Goal: Find specific fact: Find specific fact

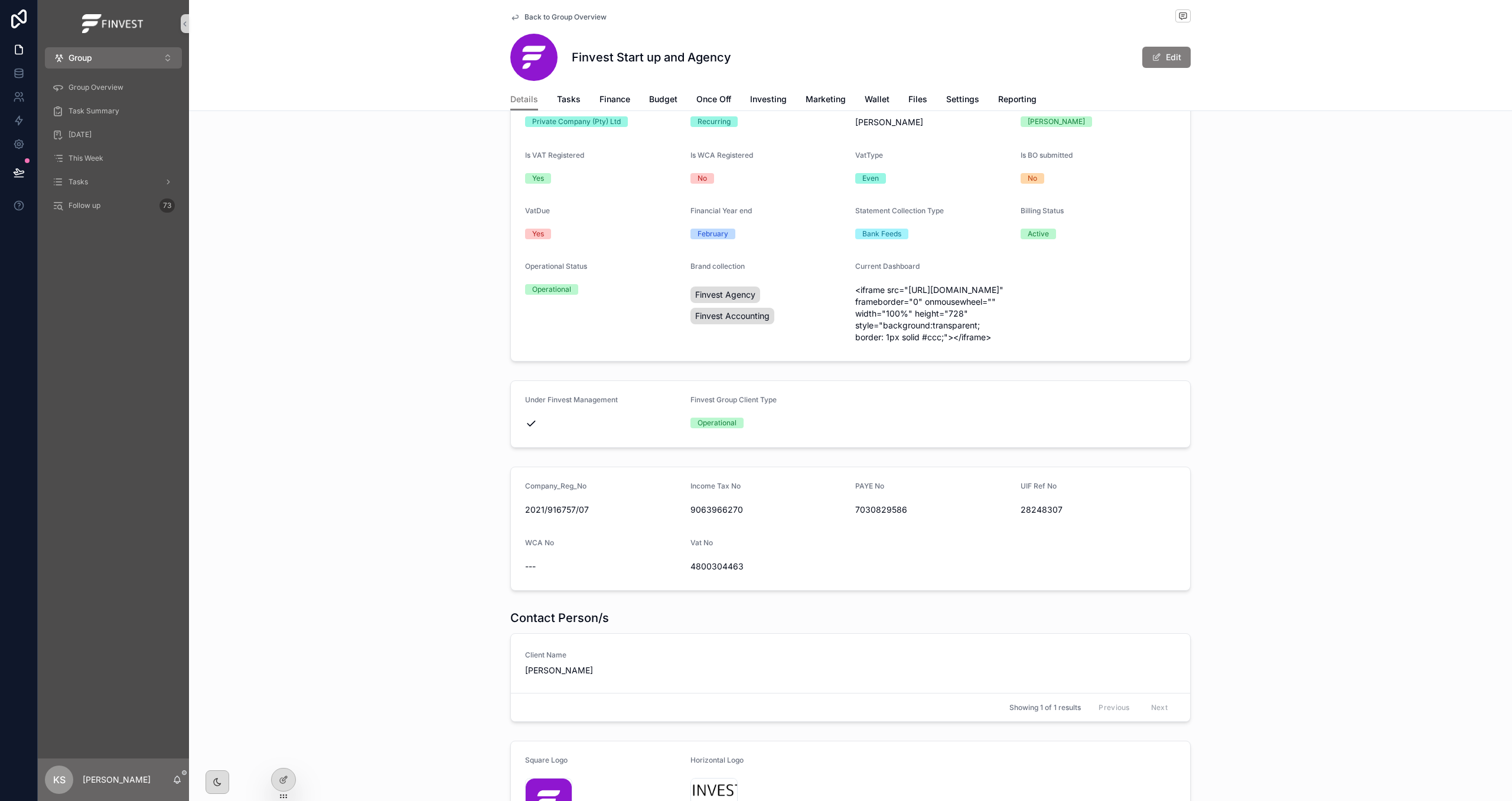
scroll to position [108, 0]
click at [699, 571] on span "4800304463" at bounding box center [767, 564] width 156 height 12
copy span "4800304463"
click at [561, 515] on span "2021/916757/07" at bounding box center [602, 508] width 156 height 12
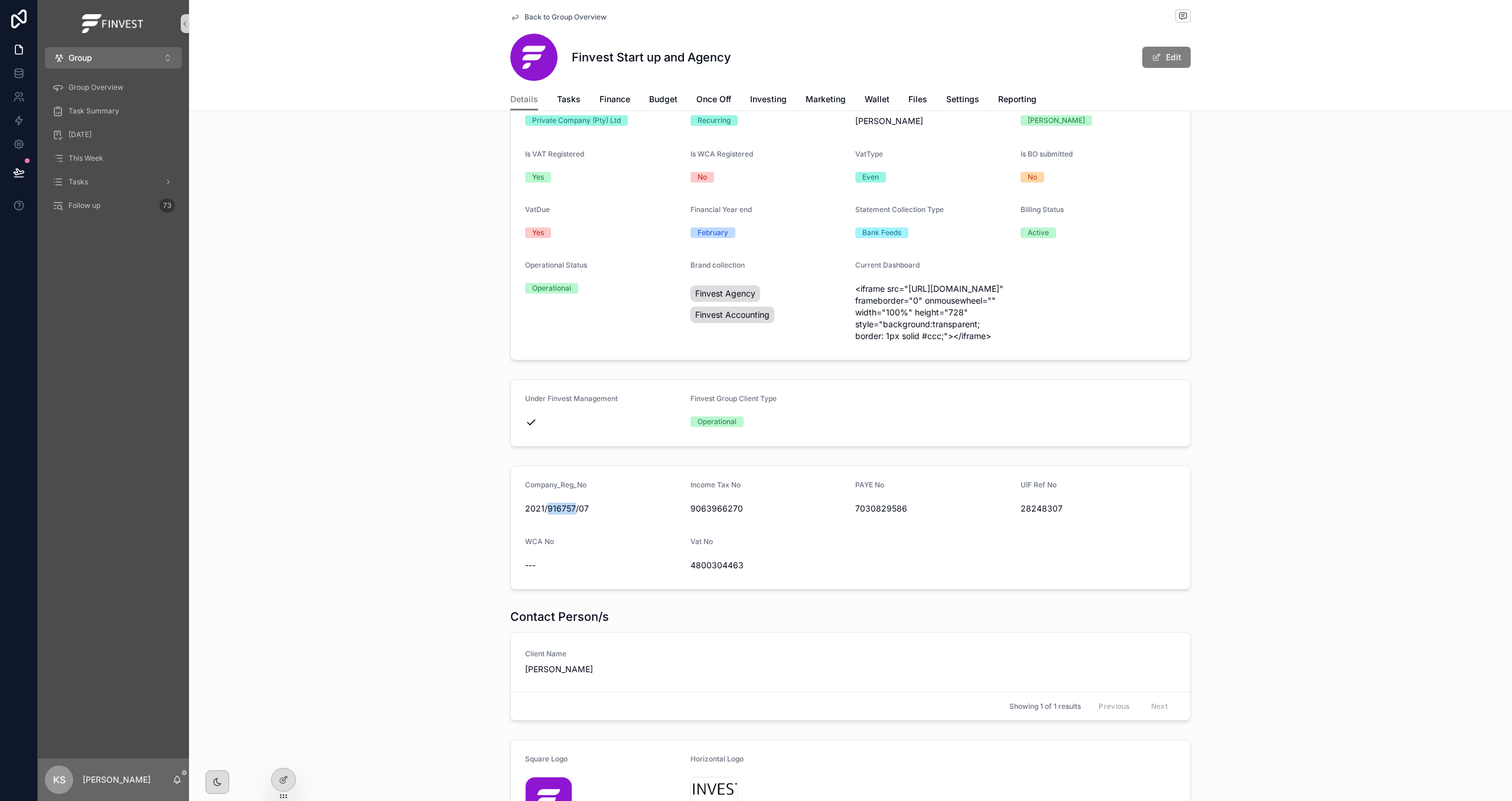
click at [561, 515] on span "2021/916757/07" at bounding box center [602, 508] width 156 height 12
drag, startPoint x: 593, startPoint y: 545, endPoint x: 489, endPoint y: 542, distance: 104.0
click at [519, 542] on form "Company_Reg_No 2021/916757/07 Income Tax No 9063966270 PAYE No 7030829586 UIF R…" at bounding box center [850, 527] width 680 height 123
copy span "2021/916757/07"
